Goal: Task Accomplishment & Management: Use online tool/utility

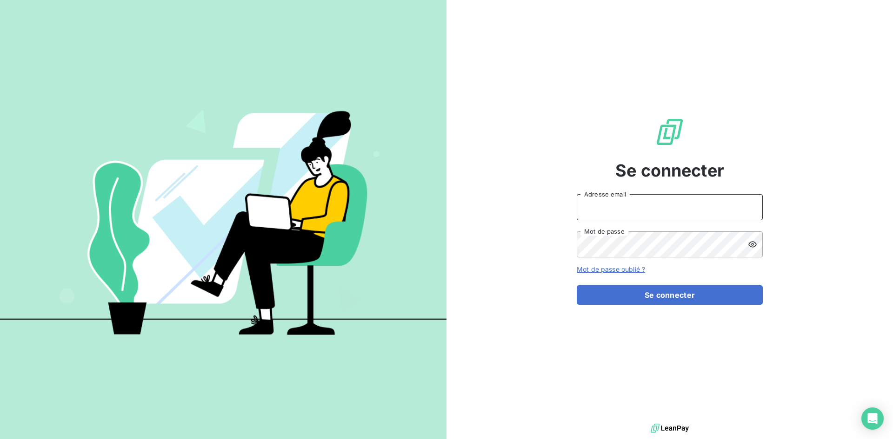
click at [698, 217] on input "Adresse email" at bounding box center [670, 207] width 186 height 26
type input "[EMAIL_ADDRESS][PERSON_NAME][DOMAIN_NAME]"
click at [577, 285] on button "Se connecter" at bounding box center [670, 295] width 186 height 20
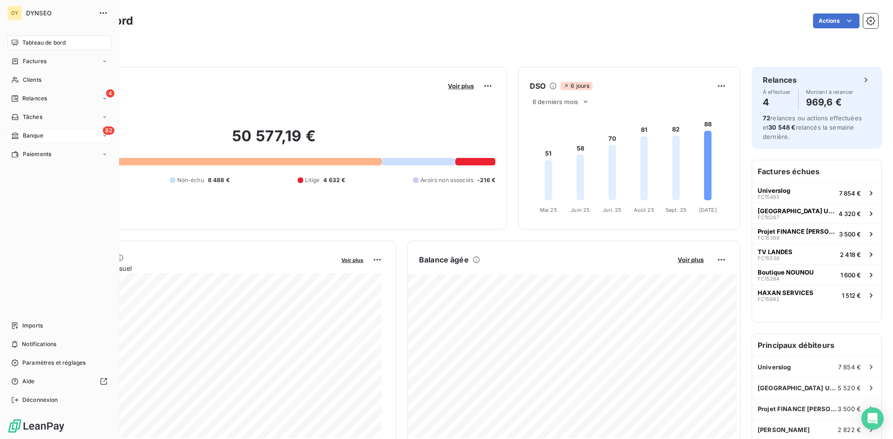
click at [18, 132] on icon at bounding box center [15, 135] width 8 height 7
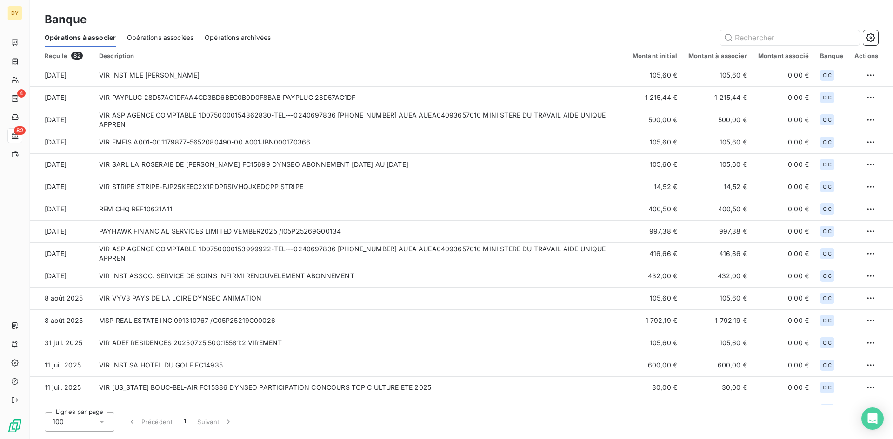
click at [146, 37] on span "Opérations associées" at bounding box center [160, 37] width 66 height 9
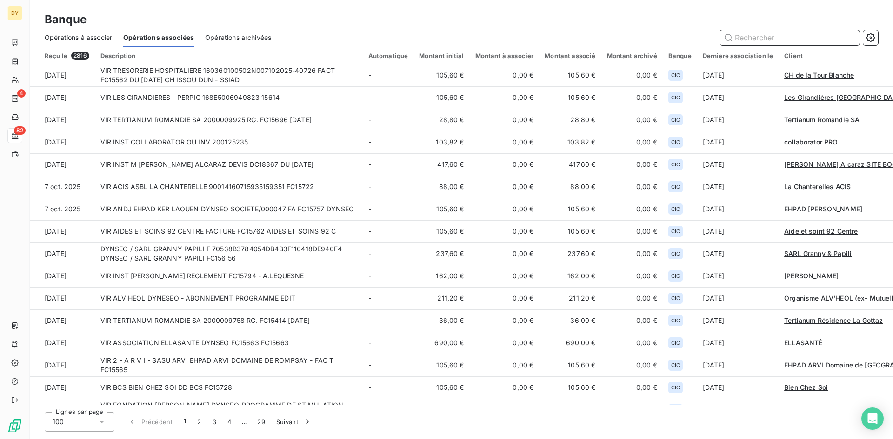
click at [108, 37] on span "Opérations à associer" at bounding box center [78, 37] width 67 height 9
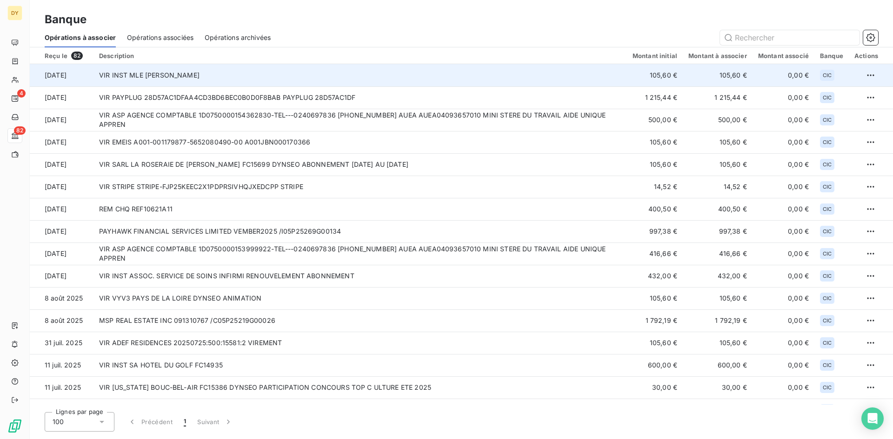
click at [257, 71] on td "VIR INST MLE [PERSON_NAME]" at bounding box center [359, 75] width 533 height 22
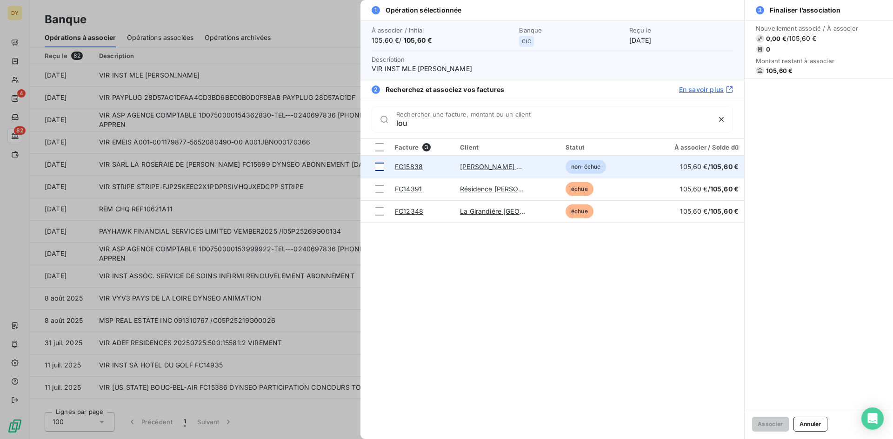
type input "lou"
click at [378, 166] on div at bounding box center [379, 167] width 8 height 8
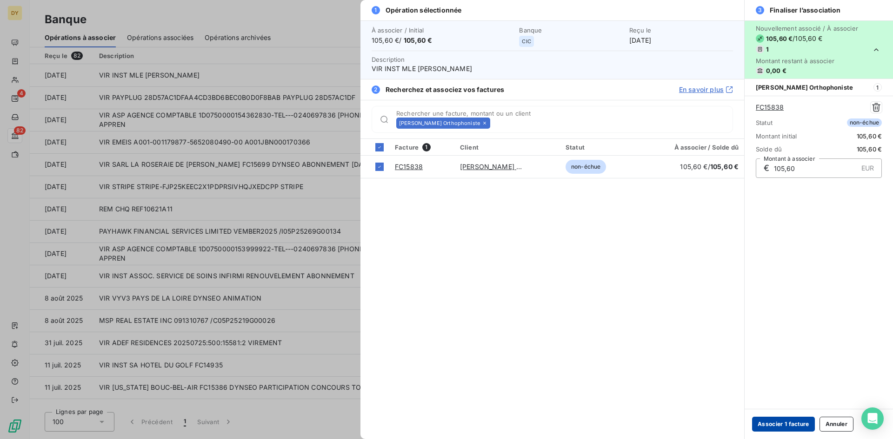
click at [798, 423] on button "Associer 1 facture" at bounding box center [783, 424] width 63 height 15
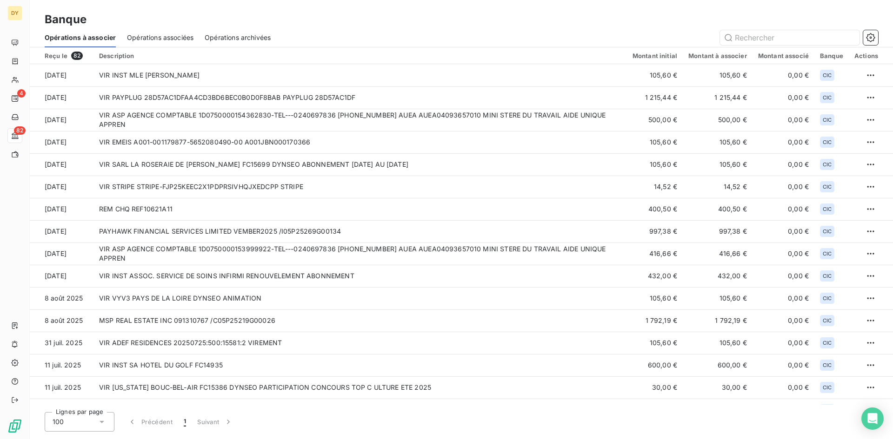
click at [174, 36] on span "Opérations associées" at bounding box center [160, 37] width 66 height 9
